Goal: Task Accomplishment & Management: Manage account settings

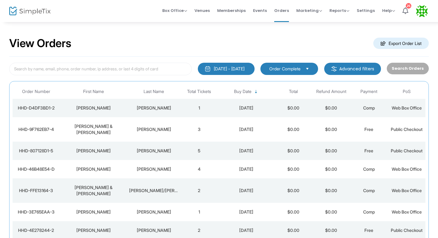
click at [192, 42] on div "View Orders Export Order List" at bounding box center [218, 44] width 419 height 26
click at [233, 42] on div "View Orders Export Order List" at bounding box center [218, 44] width 419 height 26
click at [237, 13] on span "Memberships" at bounding box center [231, 11] width 28 height 16
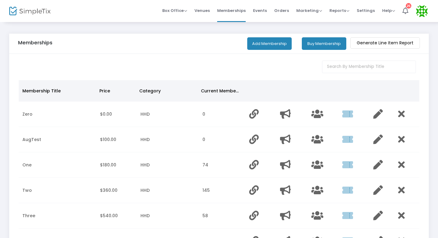
click at [323, 46] on button "Buy Membership" at bounding box center [324, 43] width 44 height 13
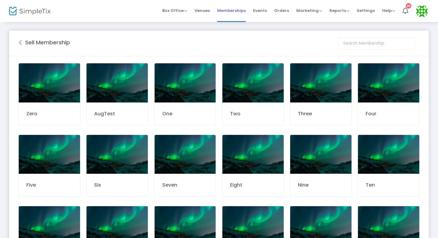
click at [237, 10] on span "Memberships" at bounding box center [231, 11] width 28 height 16
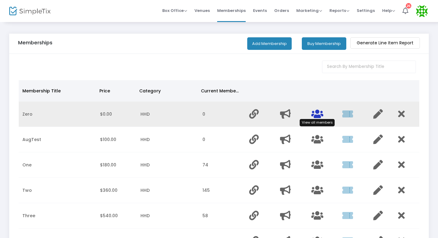
click at [319, 115] on icon "Data table" at bounding box center [317, 113] width 12 height 9
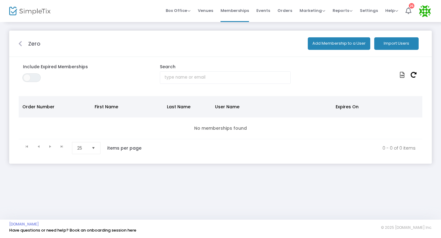
click at [397, 44] on button "Import Users" at bounding box center [396, 43] width 44 height 13
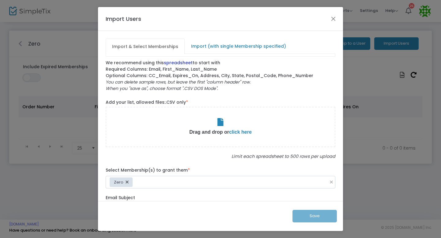
click at [175, 61] on link "spreadsheet" at bounding box center [178, 63] width 29 height 6
click at [220, 47] on span "Import (with single Membership specified)" at bounding box center [239, 46] width 102 height 10
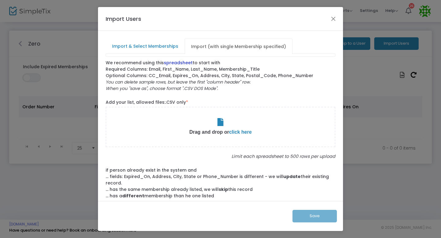
click at [180, 63] on link "spreadsheet" at bounding box center [178, 63] width 29 height 6
click at [239, 132] on span "click here" at bounding box center [240, 132] width 23 height 5
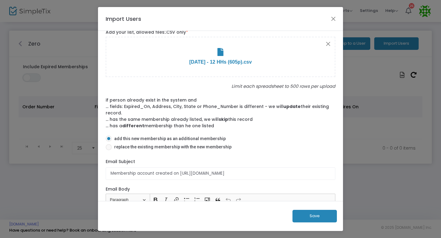
scroll to position [74, 0]
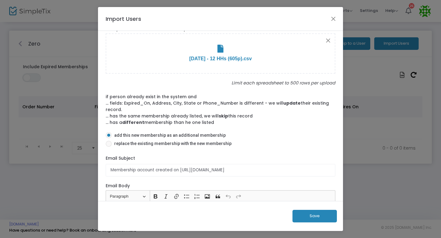
click at [110, 144] on span at bounding box center [109, 144] width 6 height 6
click at [109, 147] on input "replace the existing membership with the new membership" at bounding box center [108, 147] width 0 height 0
radio input "true"
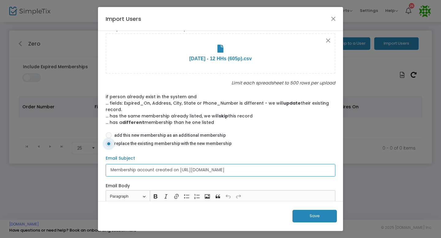
click at [166, 172] on input "Membership account created on https://ourki.SimpleTix.com/" at bounding box center [221, 170] width 230 height 13
type input "Get Your KI High Holy Days Tickets Today!"
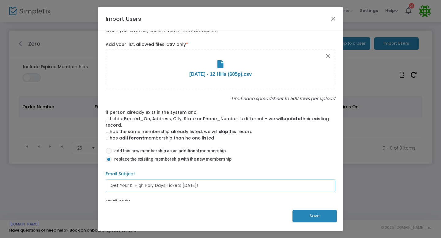
scroll to position [0, 0]
